Goal: Transaction & Acquisition: Purchase product/service

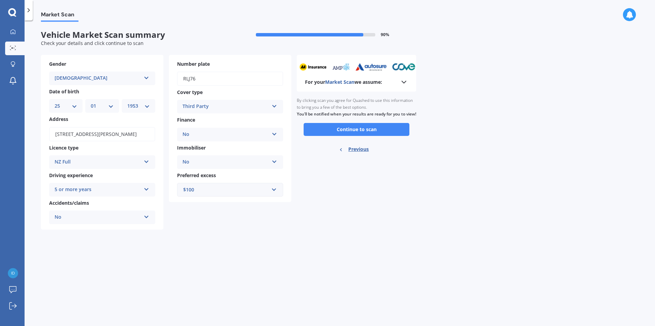
select select "25"
select select "01"
select select "1953"
click at [382, 136] on button "Continue to scan" at bounding box center [357, 129] width 106 height 13
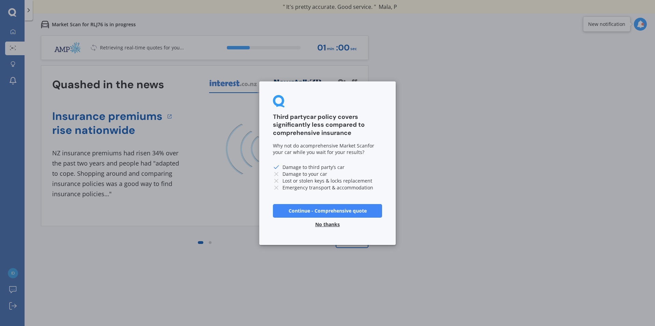
click at [327, 224] on button "No thanks" at bounding box center [327, 225] width 33 height 14
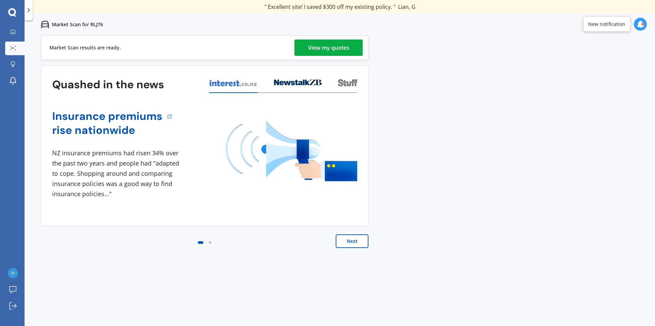
click at [325, 48] on div "View my quotes" at bounding box center [328, 48] width 41 height 16
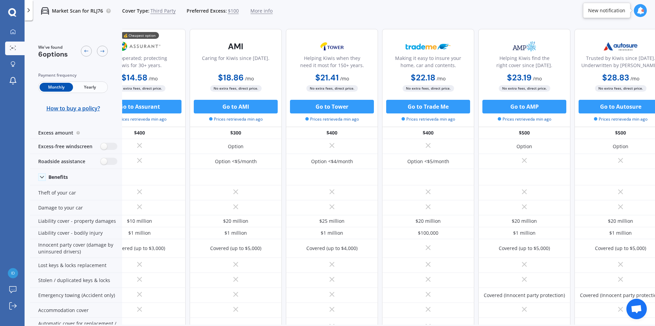
scroll to position [0, 44]
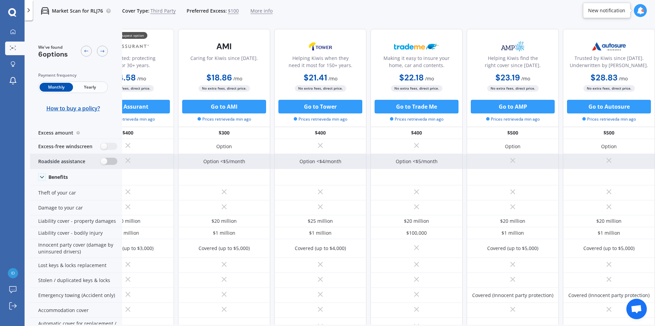
click at [104, 160] on label at bounding box center [109, 161] width 17 height 7
radio input "true"
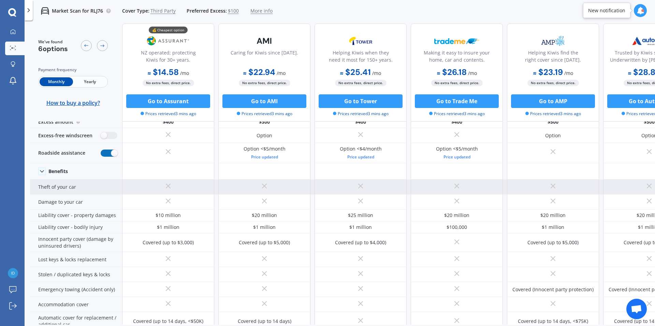
scroll to position [0, 0]
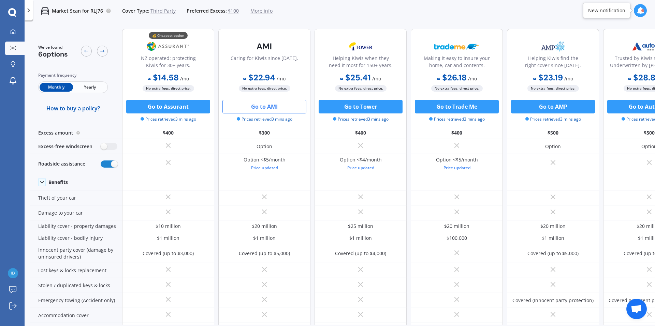
click at [280, 105] on button "Go to AMI" at bounding box center [264, 107] width 84 height 14
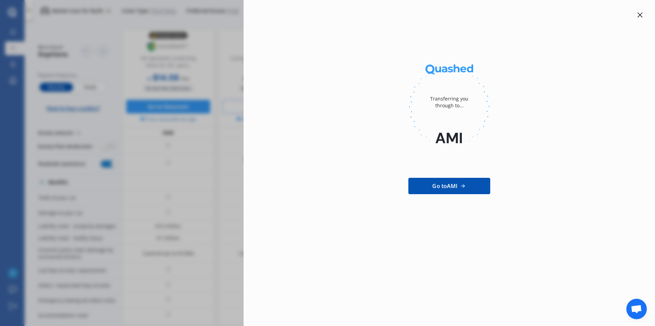
click at [269, 65] on div at bounding box center [449, 106] width 390 height 93
